Goal: Task Accomplishment & Management: Manage account settings

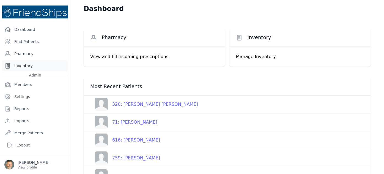
click at [17, 66] on link "Inventory" at bounding box center [35, 65] width 66 height 11
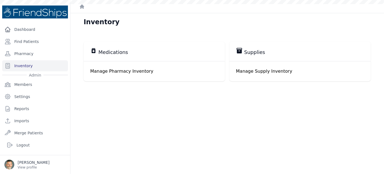
click at [111, 51] on span "Medications" at bounding box center [114, 52] width 30 height 7
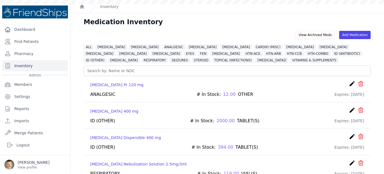
click at [105, 45] on span "[MEDICAL_DATA]" at bounding box center [112, 47] width 32 height 6
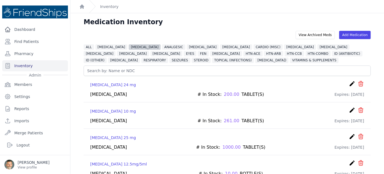
click at [132, 45] on span "[MEDICAL_DATA]" at bounding box center [145, 47] width 32 height 6
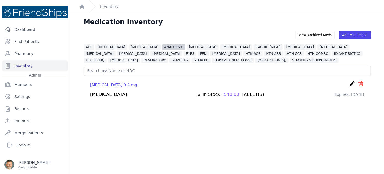
click at [162, 46] on span "ANALGESIC" at bounding box center [173, 47] width 23 height 6
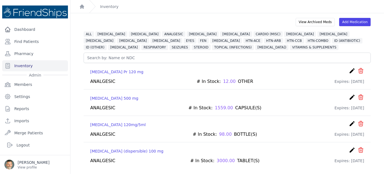
scroll to position [13, 0]
click at [187, 32] on span "[MEDICAL_DATA]" at bounding box center [203, 34] width 32 height 6
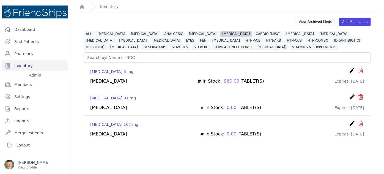
click at [220, 33] on span "[MEDICAL_DATA]" at bounding box center [236, 34] width 32 height 6
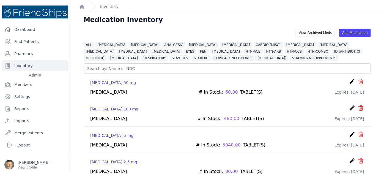
scroll to position [0, 0]
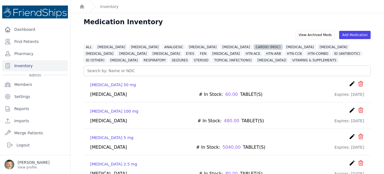
click at [254, 47] on span "CARDIO (MISC)" at bounding box center [268, 47] width 29 height 6
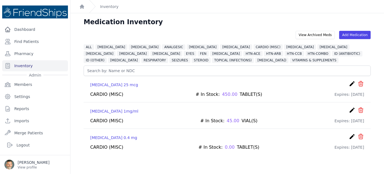
click at [375, 0] on div at bounding box center [192, 0] width 384 height 0
click at [254, 47] on span "CARDIO (MISC)" at bounding box center [268, 47] width 29 height 6
click at [284, 45] on span "[MEDICAL_DATA]" at bounding box center [300, 47] width 32 height 6
click at [318, 47] on span "[MEDICAL_DATA]" at bounding box center [334, 47] width 32 height 6
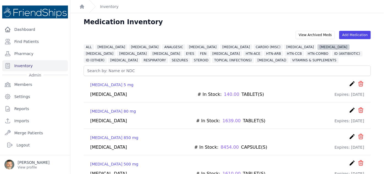
click at [318, 46] on span "[MEDICAL_DATA]" at bounding box center [334, 47] width 32 height 6
click at [116, 51] on span "[MEDICAL_DATA]" at bounding box center [100, 54] width 32 height 6
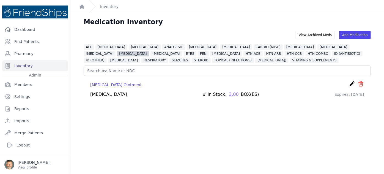
click at [149, 51] on span "[MEDICAL_DATA]" at bounding box center [133, 54] width 32 height 6
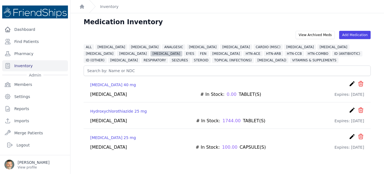
click at [151, 53] on span "[MEDICAL_DATA]" at bounding box center [167, 54] width 32 height 6
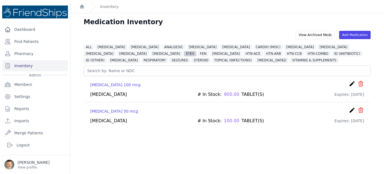
click at [184, 53] on span "EYES" at bounding box center [190, 54] width 13 height 6
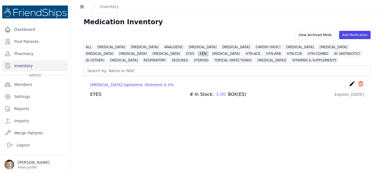
click at [198, 53] on span "FEN" at bounding box center [203, 54] width 11 height 6
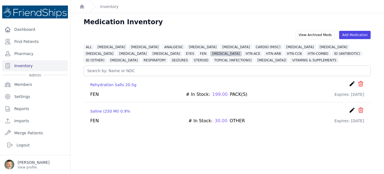
click at [210, 53] on span "[MEDICAL_DATA]" at bounding box center [226, 54] width 32 height 6
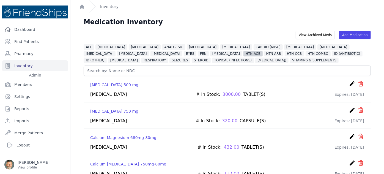
click at [244, 54] on span "HTN-ACE" at bounding box center [253, 54] width 19 height 6
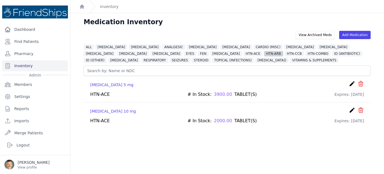
click at [264, 53] on span "HTN-ARB" at bounding box center [273, 54] width 19 height 6
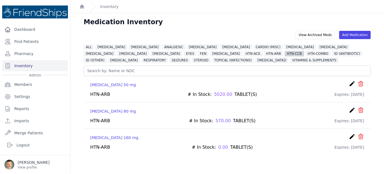
click at [285, 53] on span "HTN-CCB" at bounding box center [295, 54] width 20 height 6
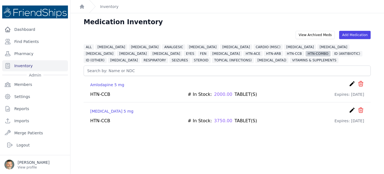
click at [306, 55] on span "HTN-COMBO" at bounding box center [318, 54] width 25 height 6
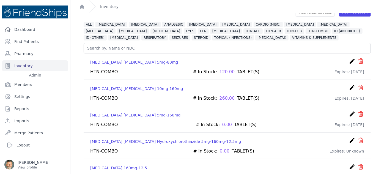
scroll to position [11, 0]
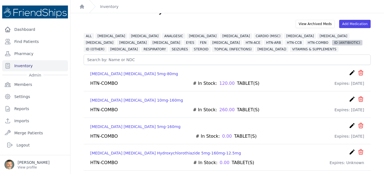
click at [332, 42] on span "ID (ANTIBIOTIC)" at bounding box center [347, 43] width 30 height 6
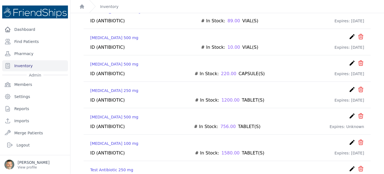
scroll to position [246, 0]
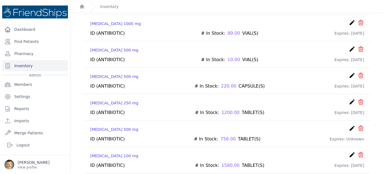
click at [172, 152] on div "Doxycycline 100 mg create ​ Delete Medication Doxycycline Are you sure? This ac…" at bounding box center [227, 155] width 274 height 9
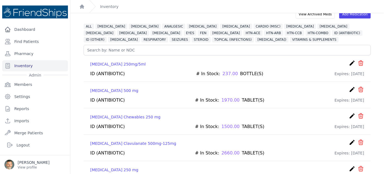
scroll to position [0, 0]
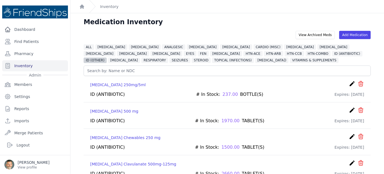
click at [107, 58] on span "ID (OTHER)" at bounding box center [95, 61] width 23 height 6
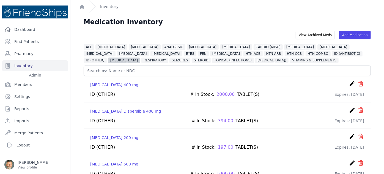
click at [140, 58] on span "[MEDICAL_DATA]" at bounding box center [124, 61] width 32 height 6
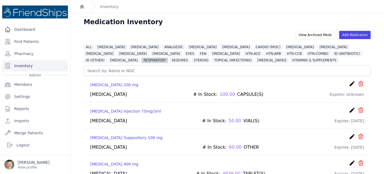
click at [168, 58] on span "RESPIRATORY" at bounding box center [154, 61] width 27 height 6
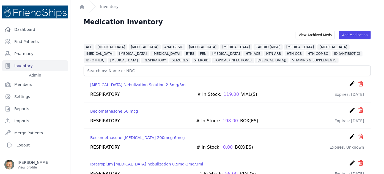
click at [201, 157] on div "Ipratropium Albuterol nebulization 0.5mg-3mg/3ml create ​ Delete Medication Ipr…" at bounding box center [227, 168] width 287 height 26
click at [190, 58] on span "SEIZURES" at bounding box center [180, 61] width 21 height 6
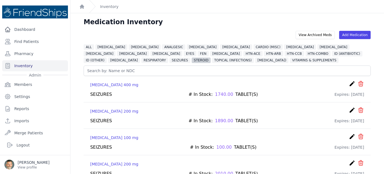
click at [211, 58] on span "STEROID" at bounding box center [201, 61] width 19 height 6
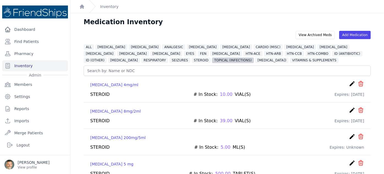
click at [212, 60] on span "TOPICAL (INFECTIONS)" at bounding box center [233, 61] width 42 height 6
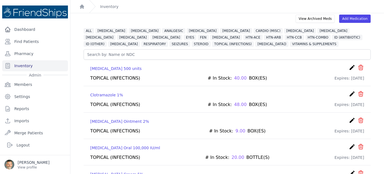
scroll to position [25, 0]
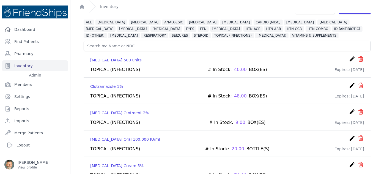
click at [157, 151] on div "Nystatin Oral 100,000 IU/ml create ​ Delete Medication Nystatin Oral Are you su…" at bounding box center [227, 143] width 287 height 26
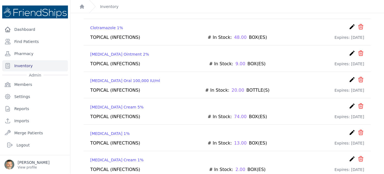
scroll to position [88, 0]
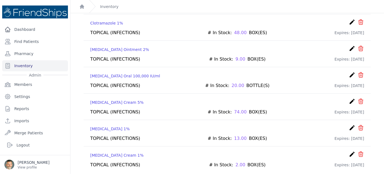
click at [161, 154] on div "Terbinafine Cream 1% create ​ Delete Medication Terbinafine cream Are you sure?…" at bounding box center [227, 155] width 274 height 9
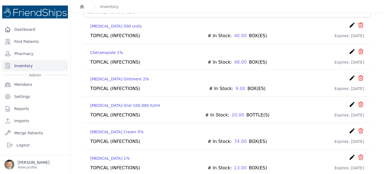
scroll to position [0, 0]
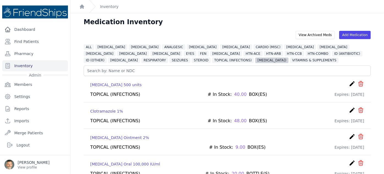
click at [255, 59] on span "[MEDICAL_DATA])" at bounding box center [271, 61] width 33 height 6
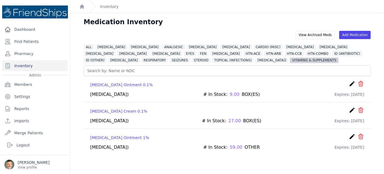
click at [290, 59] on span "VITAMINS & SUPPLEMENTS" at bounding box center [314, 61] width 49 height 6
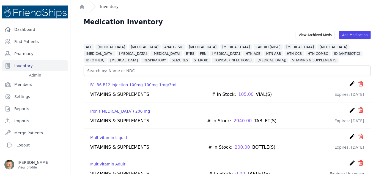
click at [106, 6] on link "Inventory" at bounding box center [109, 7] width 18 height 6
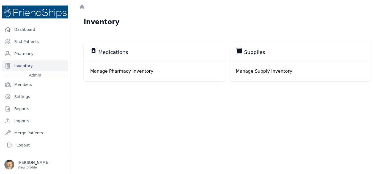
click at [116, 70] on p "Manage Pharmacy Inventory" at bounding box center [154, 71] width 128 height 7
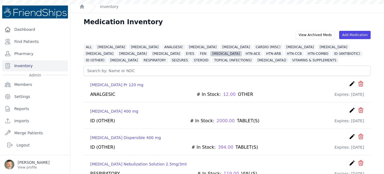
click at [210, 53] on span "[MEDICAL_DATA]" at bounding box center [226, 54] width 32 height 6
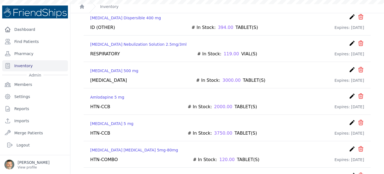
scroll to position [25, 0]
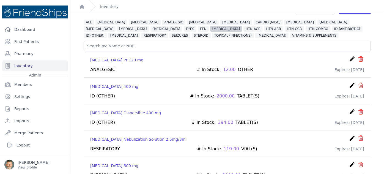
click at [210, 30] on span "[MEDICAL_DATA]" at bounding box center [226, 29] width 32 height 6
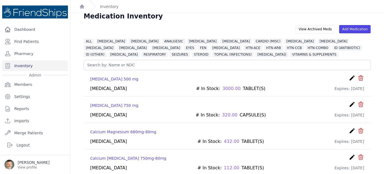
scroll to position [0, 0]
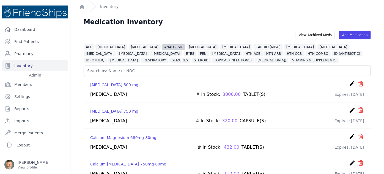
click at [162, 47] on span "ANALGESIC" at bounding box center [173, 47] width 23 height 6
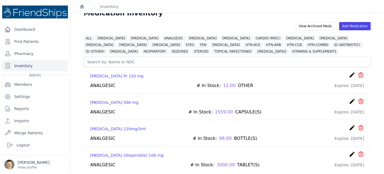
scroll to position [13, 0]
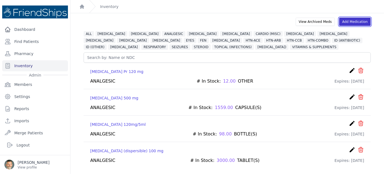
click at [352, 21] on link "Add Medication" at bounding box center [355, 22] width 32 height 8
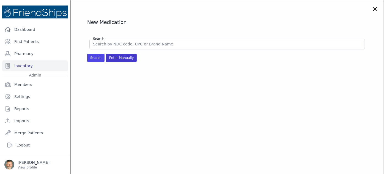
click at [115, 58] on span "Enter Manually" at bounding box center [121, 58] width 31 height 8
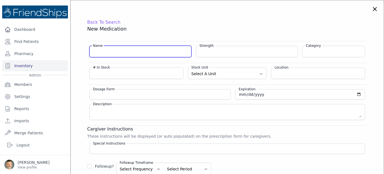
click at [111, 52] on input "Name" at bounding box center [140, 51] width 95 height 6
click at [103, 51] on input "Acetominaphen" at bounding box center [140, 51] width 95 height 6
click at [111, 50] on input "Acetaminaphen" at bounding box center [140, 51] width 95 height 6
type input "Acetaminophen"
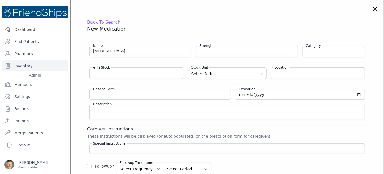
click at [124, 47] on div "Name Acetaminophen" at bounding box center [140, 52] width 102 height 12
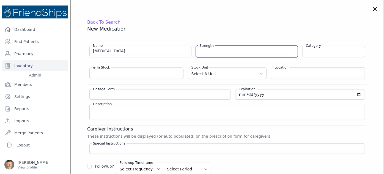
click at [210, 51] on input "Strength" at bounding box center [247, 51] width 95 height 6
type input "m"
type input "650 mg"
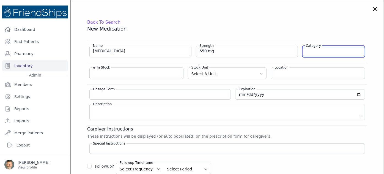
click at [342, 53] on input "Category" at bounding box center [334, 52] width 62 height 10
type input "ANALGESIC"
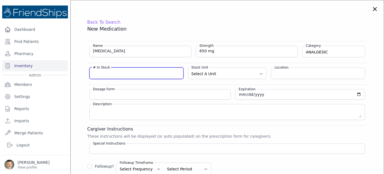
click at [109, 74] on input "# In Stock" at bounding box center [136, 73] width 87 height 6
type input "3000"
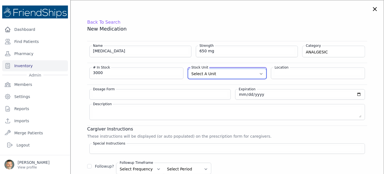
click at [217, 72] on select "Select A Unit CAPSULE(S) TABLET(S) BOTTLE(S) VIAL(S) ML(S) BOX(ES) PACK(S) OTHER" at bounding box center [227, 74] width 78 height 10
select select "TABLET(S)"
click at [188, 69] on select "Select A Unit CAPSULE(S) TABLET(S) BOTTLE(S) VIAL(S) ML(S) BOX(ES) PACK(S) OTHER" at bounding box center [227, 74] width 78 height 10
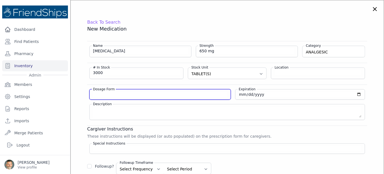
click at [147, 94] on input "Dosage Form" at bounding box center [160, 95] width 134 height 6
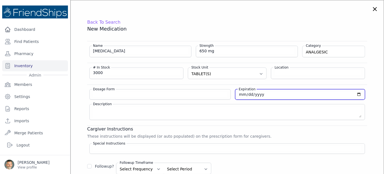
click at [239, 94] on input "date" at bounding box center [300, 95] width 123 height 6
type input "202505-04-30"
type input "2026-04-30"
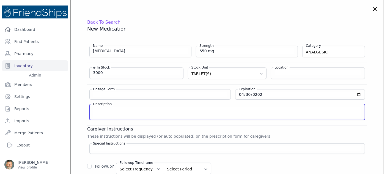
click at [218, 107] on textarea "Description" at bounding box center [227, 112] width 269 height 11
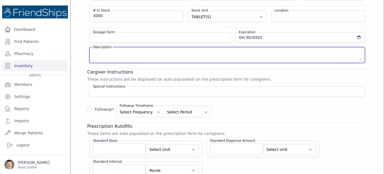
scroll to position [88, 0]
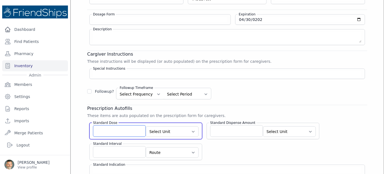
click at [113, 127] on input "Standard Dose" at bounding box center [119, 131] width 53 height 12
type input "1"
click at [172, 130] on select "Select Unit CAPSULE(S) TABLET(S) BOTTLE(S) VIAL(S) ML(S) BOX(ES) PACK(S) OTHER" at bounding box center [172, 131] width 53 height 10
select select "TABLET(S)"
click at [146, 126] on select "Select Unit CAPSULE(S) TABLET(S) BOTTLE(S) VIAL(S) ML(S) BOX(ES) PACK(S) OTHER" at bounding box center [172, 131] width 53 height 10
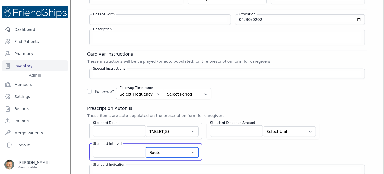
click at [161, 149] on select "Route AU BUC IJ IM INH IP IR IT IU IV IVES NAS NEB OU OD OS PAR PO PR PV REC SC…" at bounding box center [172, 152] width 53 height 10
select select "PO"
click at [146, 147] on select "Route AU BUC IJ IM INH IP IR IT IU IV IVES NAS NEB OU OD OS PAR PO PR PV REC SC…" at bounding box center [172, 152] width 53 height 10
click at [115, 148] on input "Standard Interval" at bounding box center [119, 152] width 53 height 12
type input "q4h"
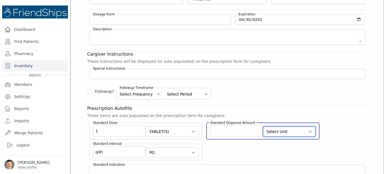
click at [287, 131] on select "Select Unit CAPSULE(S) TABLET(S) BOTTLE(S) VIAL(S) ML(S) BOX(ES) PACK(S) OTHER" at bounding box center [289, 131] width 53 height 10
select select "TABLET(S)"
click at [263, 126] on select "Select Unit CAPSULE(S) TABLET(S) BOTTLE(S) VIAL(S) ML(S) BOX(ES) PACK(S) OTHER" at bounding box center [289, 131] width 53 height 10
click at [221, 127] on input "Standard Dispense Amount" at bounding box center [236, 131] width 53 height 12
type input "0"
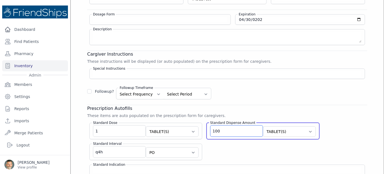
type input "100"
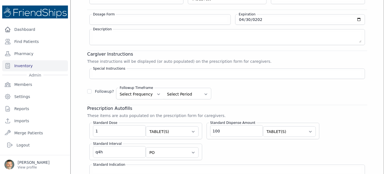
click at [228, 149] on div "Standard Dose 1 Select Unit CAPSULE(S) TABLET(S) BOTTLE(S) VIAL(S) ML(S) BOX(ES…" at bounding box center [227, 146] width 280 height 57
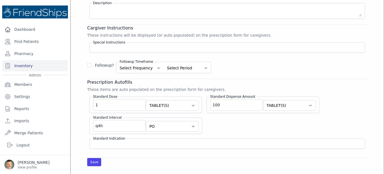
scroll to position [113, 0]
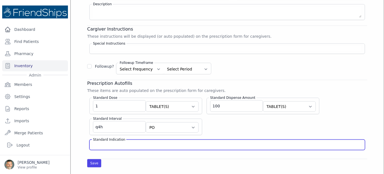
click at [111, 143] on input "Standard Indication" at bounding box center [227, 145] width 269 height 6
type input "analgesia"
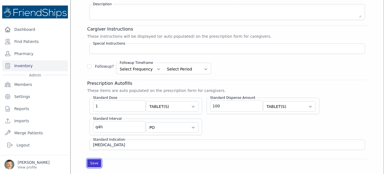
click at [93, 161] on button "Save" at bounding box center [94, 163] width 14 height 8
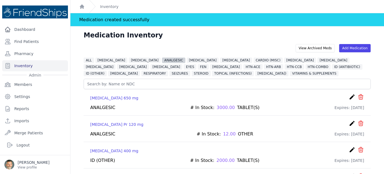
click at [162, 61] on span "ANALGESIC" at bounding box center [173, 61] width 23 height 6
click at [168, 71] on span "RESPIRATORY" at bounding box center [154, 74] width 27 height 6
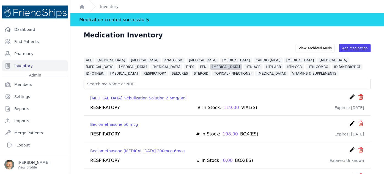
click at [210, 69] on span "GASTRO" at bounding box center [226, 67] width 32 height 6
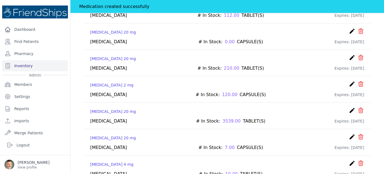
scroll to position [180, 0]
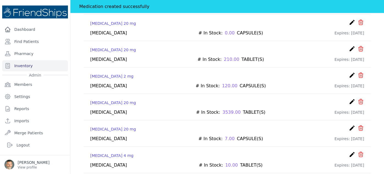
click at [349, 125] on icon "create" at bounding box center [352, 128] width 7 height 7
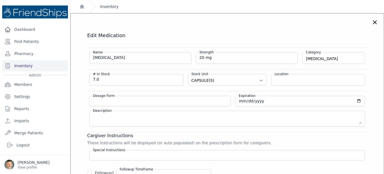
click at [110, 8] on link "Inventory" at bounding box center [109, 7] width 18 height 6
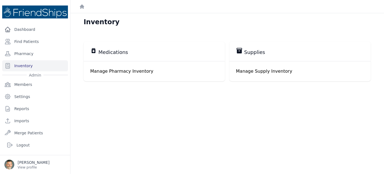
click at [117, 72] on p "Manage Pharmacy Inventory" at bounding box center [154, 71] width 128 height 7
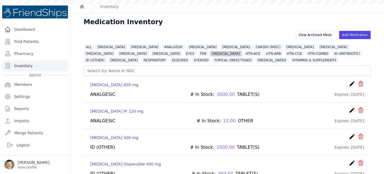
click at [210, 53] on span "[MEDICAL_DATA]" at bounding box center [226, 54] width 32 height 6
click at [210, 54] on span "[MEDICAL_DATA]" at bounding box center [226, 54] width 32 height 6
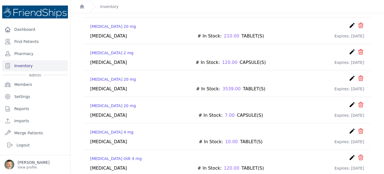
scroll to position [192, 0]
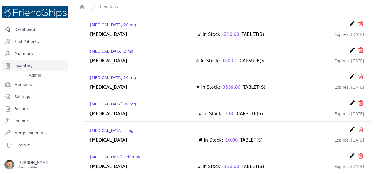
click at [359, 100] on icon "icon" at bounding box center [361, 102] width 4 height 5
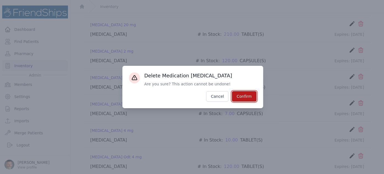
click at [250, 98] on button "Confirm" at bounding box center [244, 96] width 24 height 10
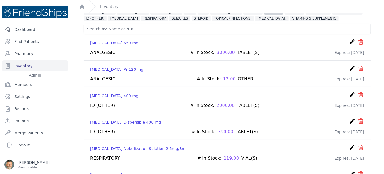
scroll to position [0, 0]
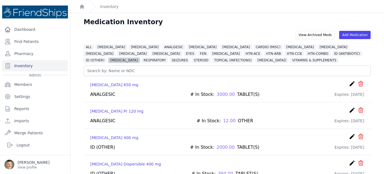
click at [140, 58] on span "[MEDICAL_DATA]" at bounding box center [124, 61] width 32 height 6
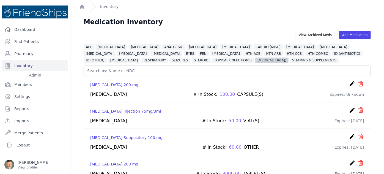
click at [255, 61] on span "[MEDICAL_DATA])" at bounding box center [271, 61] width 33 height 6
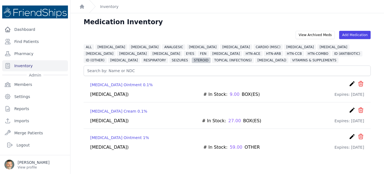
click at [211, 58] on span "STEROID" at bounding box center [201, 61] width 19 height 6
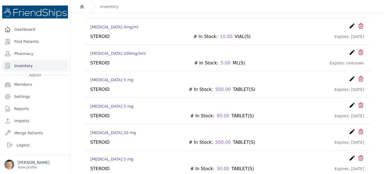
scroll to position [88, 0]
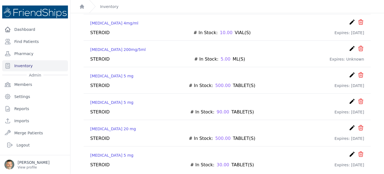
click at [358, 152] on icon "icon" at bounding box center [361, 154] width 7 height 7
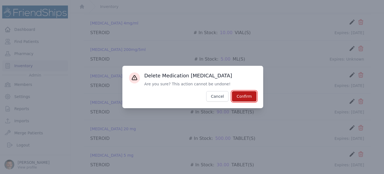
click at [245, 97] on button "Confirm" at bounding box center [244, 96] width 24 height 10
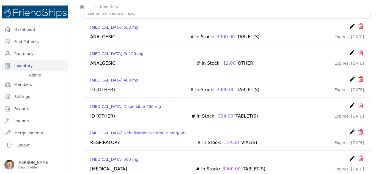
scroll to position [0, 0]
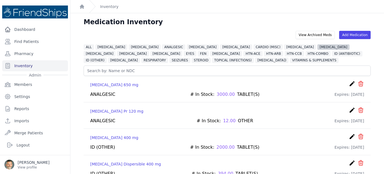
click at [318, 47] on span "[MEDICAL_DATA]" at bounding box center [334, 47] width 32 height 6
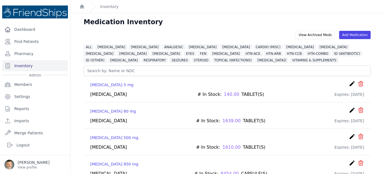
click at [349, 83] on icon "create" at bounding box center [352, 83] width 7 height 7
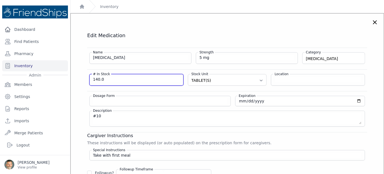
drag, startPoint x: 93, startPoint y: 77, endPoint x: 86, endPoint y: 75, distance: 7.3
click at [86, 76] on div "Edit Medication Name Glibenclamide Strength 5 mg Category DIABETES ALLERGIES VI…" at bounding box center [227, 153] width 302 height 242
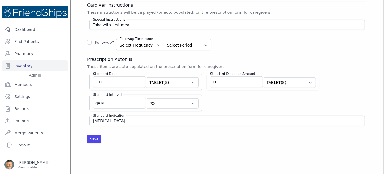
scroll to position [150, 0]
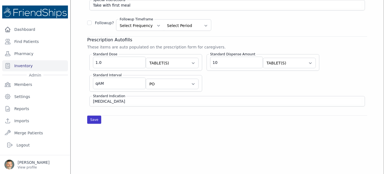
type input "0"
click at [92, 118] on button "Save" at bounding box center [94, 120] width 14 height 8
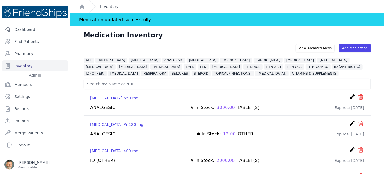
click at [105, 7] on link "Inventory" at bounding box center [109, 7] width 18 height 6
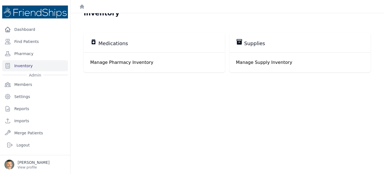
scroll to position [13, 0]
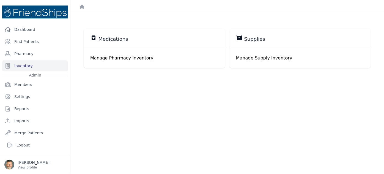
click at [126, 57] on p "Manage Pharmacy Inventory" at bounding box center [154, 58] width 128 height 7
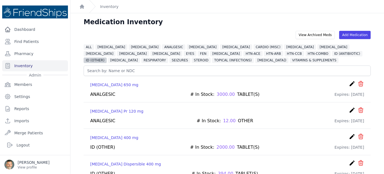
click at [107, 58] on span "ID (OTHER)" at bounding box center [95, 61] width 23 height 6
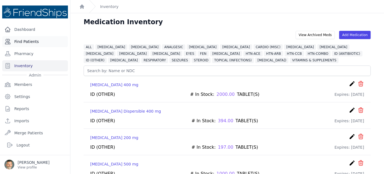
click at [25, 42] on link "Find Patients" at bounding box center [35, 41] width 66 height 11
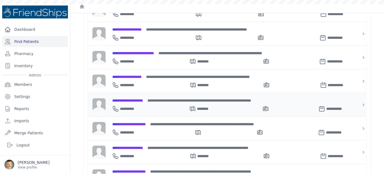
scroll to position [125, 0]
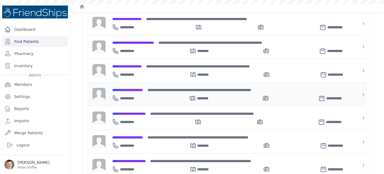
click at [129, 88] on span "**********" at bounding box center [127, 90] width 31 height 4
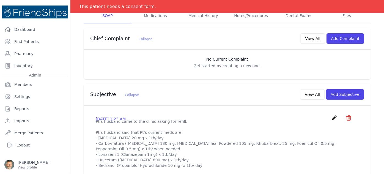
scroll to position [100, 0]
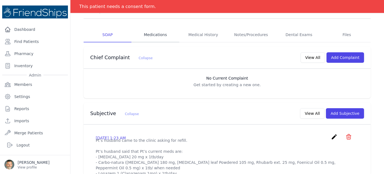
click at [157, 28] on link "Medications" at bounding box center [156, 35] width 48 height 15
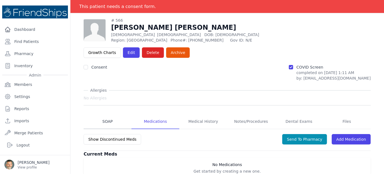
click at [105, 114] on link "SOAP" at bounding box center [108, 121] width 48 height 15
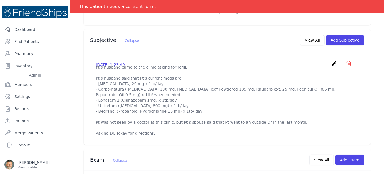
scroll to position [200, 0]
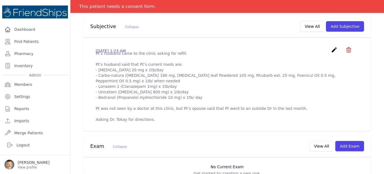
click at [331, 47] on icon "create" at bounding box center [334, 50] width 7 height 7
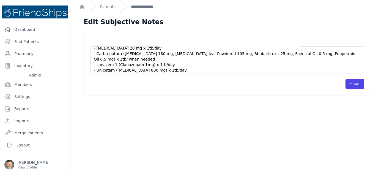
scroll to position [50, 0]
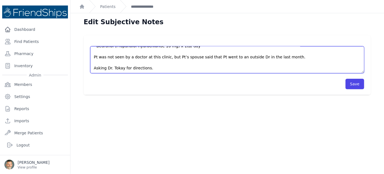
click at [175, 66] on textarea "Pt’s husband came to the clinic asking for refill. Pt’s husband said that Pt’s …" at bounding box center [227, 59] width 274 height 27
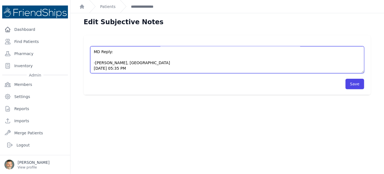
scroll to position [77, 0]
click at [99, 56] on textarea "Pt’s husband came to the clinic asking for refill. Pt’s husband said that Pt’s …" at bounding box center [227, 59] width 274 height 27
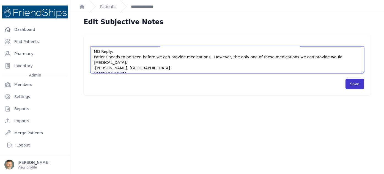
type textarea "Pt’s husband came to the clinic asking for refill. Pt’s husband said that Pt’s …"
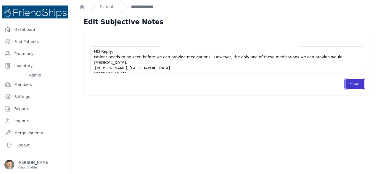
click at [353, 83] on button "Save" at bounding box center [355, 84] width 19 height 10
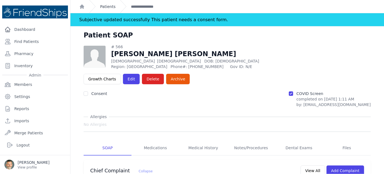
click at [107, 8] on link "Patients" at bounding box center [107, 7] width 15 height 6
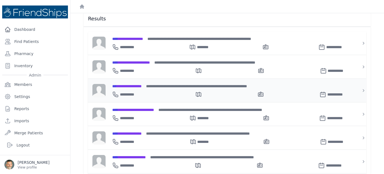
scroll to position [125, 0]
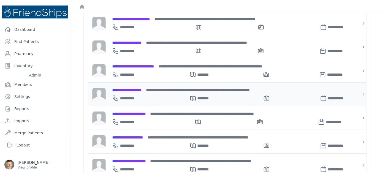
click at [131, 88] on span "**********" at bounding box center [126, 90] width 29 height 4
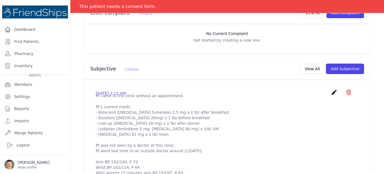
scroll to position [125, 0]
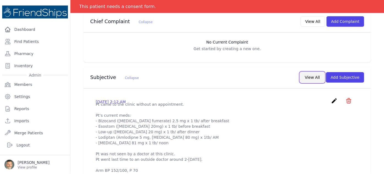
click at [309, 72] on button "View All" at bounding box center [312, 77] width 24 height 10
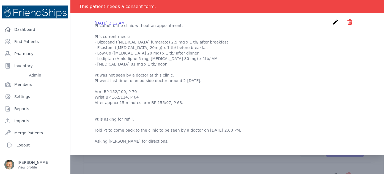
scroll to position [50, 0]
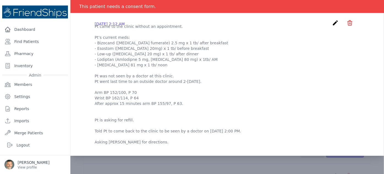
click at [286, 92] on p "Pt came to the clinic without an appointment. Pt’s current meds: - Bizocand (Bi…" at bounding box center [227, 84] width 265 height 121
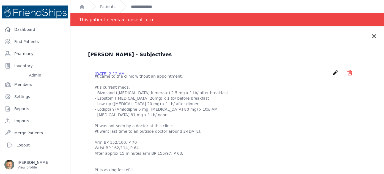
scroll to position [0, 0]
click at [332, 72] on icon "create" at bounding box center [335, 72] width 7 height 7
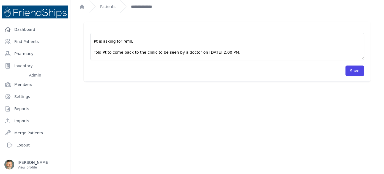
scroll to position [99, 0]
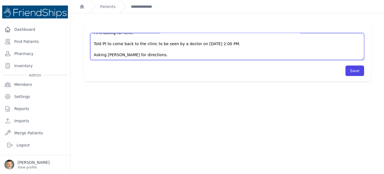
click at [159, 56] on textarea "Pt came to the clinic without an appointment. Pt’s current meds: - Bizocand (Bi…" at bounding box center [227, 46] width 274 height 27
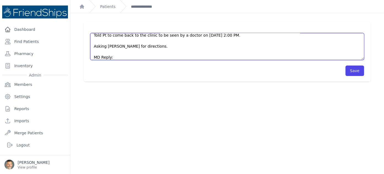
scroll to position [127, 0]
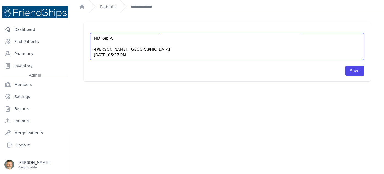
click at [101, 44] on textarea "Pt came to the clinic without an appointment. Pt’s current meds: - Bizocand (Bi…" at bounding box center [227, 46] width 274 height 27
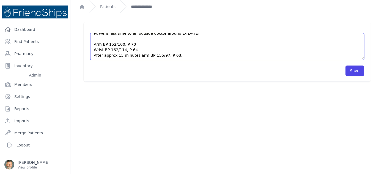
scroll to position [70, 0]
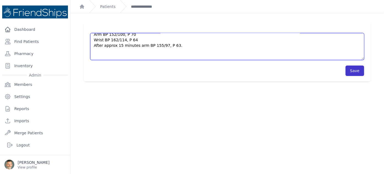
type textarea "Pt came to the clinic without an appointment. Pt’s current meds: - Bizocand (Bi…"
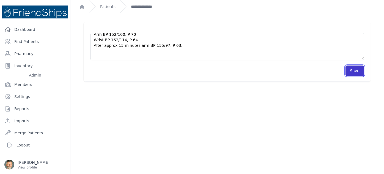
click at [352, 70] on button "Save" at bounding box center [355, 71] width 19 height 10
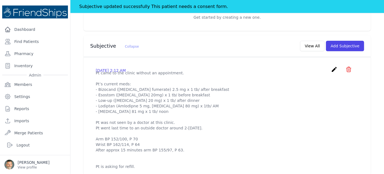
scroll to position [150, 0]
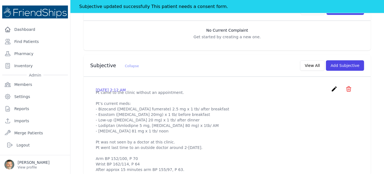
click at [331, 86] on icon "create" at bounding box center [334, 89] width 7 height 7
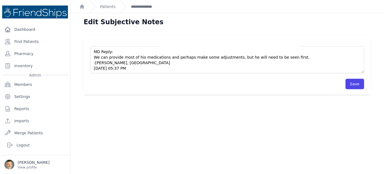
scroll to position [127, 0]
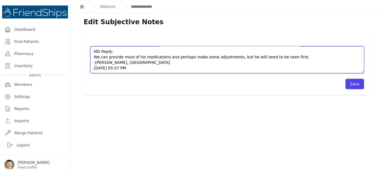
click at [291, 59] on textarea "Pt came to the clinic without an appointment. Pt’s current meds: - Bizocand (Bi…" at bounding box center [227, 59] width 274 height 27
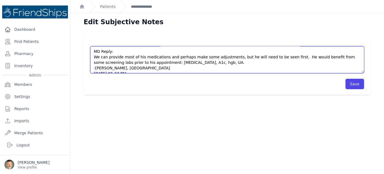
click at [143, 62] on textarea "Pt came to the clinic without an appointment. Pt’s current meds: - Bizocand (Bi…" at bounding box center [227, 59] width 274 height 27
click at [192, 63] on textarea "Pt came to the clinic without an appointment. Pt’s current meds: - Bizocand (Bi…" at bounding box center [227, 59] width 274 height 27
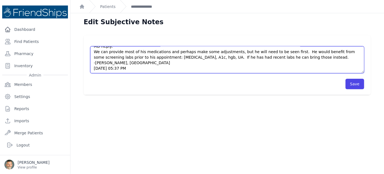
scroll to position [132, 0]
type textarea "Pt came to the clinic without an appointment. Pt’s current meds: - Bizocand (Bi…"
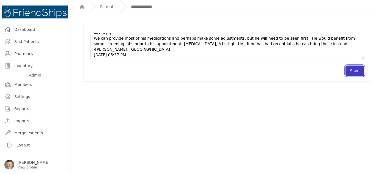
click at [350, 69] on button "Save" at bounding box center [355, 71] width 19 height 10
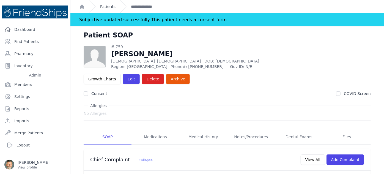
click at [104, 6] on link "Patients" at bounding box center [107, 7] width 15 height 6
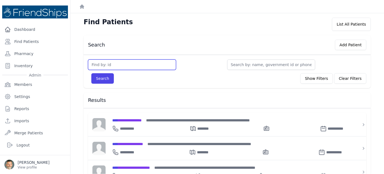
click at [118, 64] on input "text" at bounding box center [132, 64] width 88 height 10
type input "616"
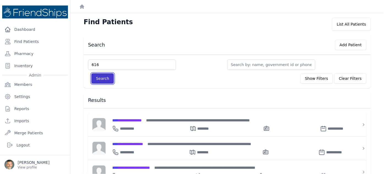
click at [102, 78] on button "Search" at bounding box center [102, 78] width 23 height 10
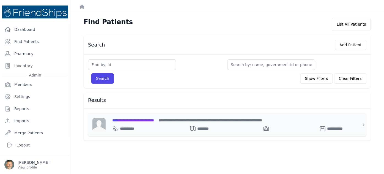
click at [133, 120] on span "**********" at bounding box center [133, 120] width 42 height 4
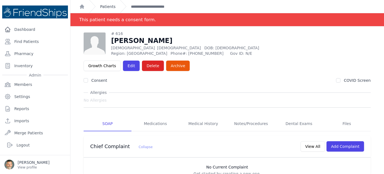
click at [105, 4] on div "Patients" at bounding box center [102, 6] width 26 height 13
click at [102, 6] on link "Patients" at bounding box center [107, 7] width 15 height 6
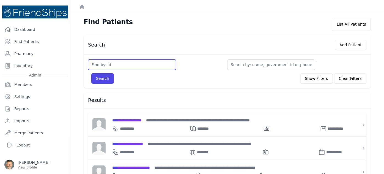
click at [107, 63] on input "text" at bounding box center [132, 64] width 88 height 10
type input "71"
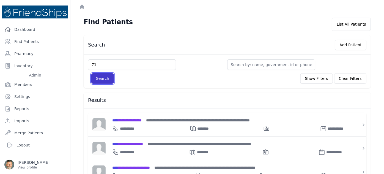
click at [101, 76] on button "Search" at bounding box center [102, 78] width 23 height 10
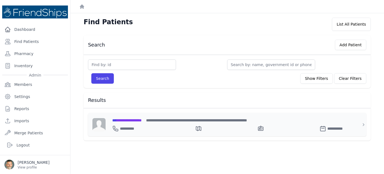
click at [133, 120] on span "**********" at bounding box center [126, 120] width 29 height 4
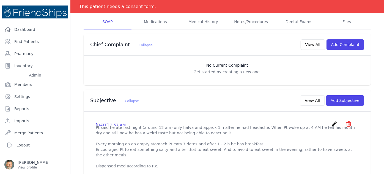
scroll to position [100, 0]
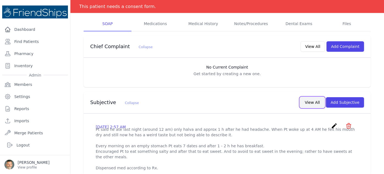
click at [309, 97] on button "View All" at bounding box center [312, 102] width 24 height 10
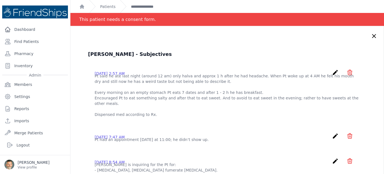
scroll to position [0, 0]
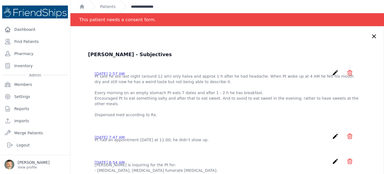
click at [141, 7] on link "**********" at bounding box center [147, 7] width 32 height 6
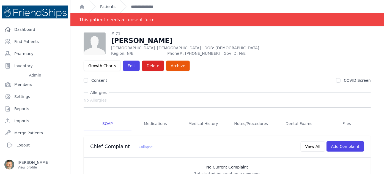
click at [102, 6] on link "Patients" at bounding box center [107, 7] width 15 height 6
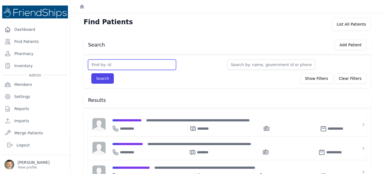
click at [113, 63] on input "text" at bounding box center [132, 64] width 88 height 10
type input "320"
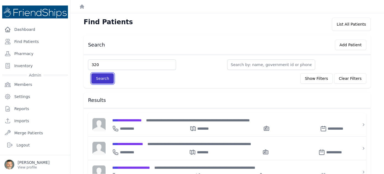
click at [102, 79] on button "Search" at bounding box center [102, 78] width 23 height 10
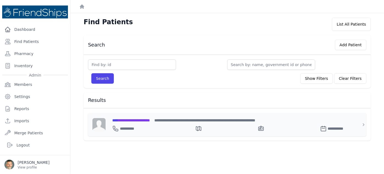
click at [129, 120] on span "**********" at bounding box center [131, 120] width 38 height 4
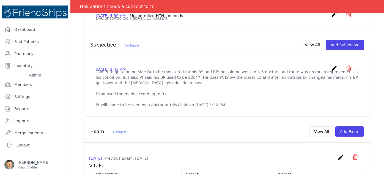
scroll to position [150, 0]
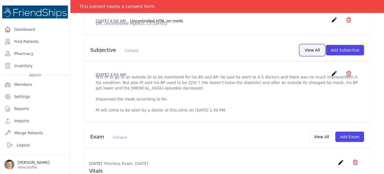
click at [307, 45] on button "View All" at bounding box center [312, 50] width 24 height 10
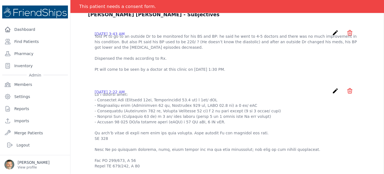
scroll to position [0, 0]
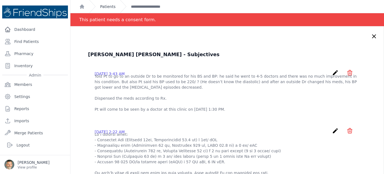
click at [108, 5] on link "Patients" at bounding box center [107, 7] width 15 height 6
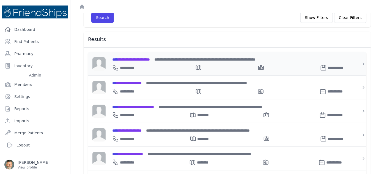
scroll to position [50, 0]
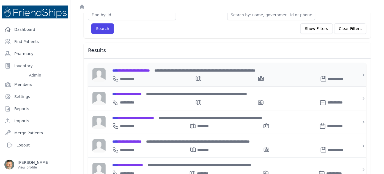
click at [137, 70] on span "**********" at bounding box center [131, 71] width 38 height 4
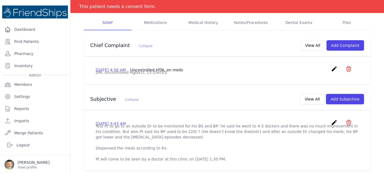
scroll to position [100, 0]
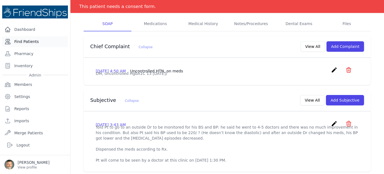
click at [21, 41] on link "Find Patients" at bounding box center [35, 41] width 66 height 11
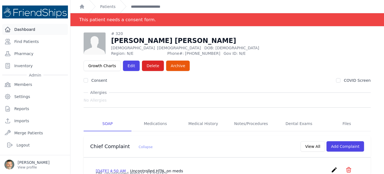
click at [20, 28] on link "Dashboard" at bounding box center [35, 29] width 66 height 11
